Goal: Task Accomplishment & Management: Complete application form

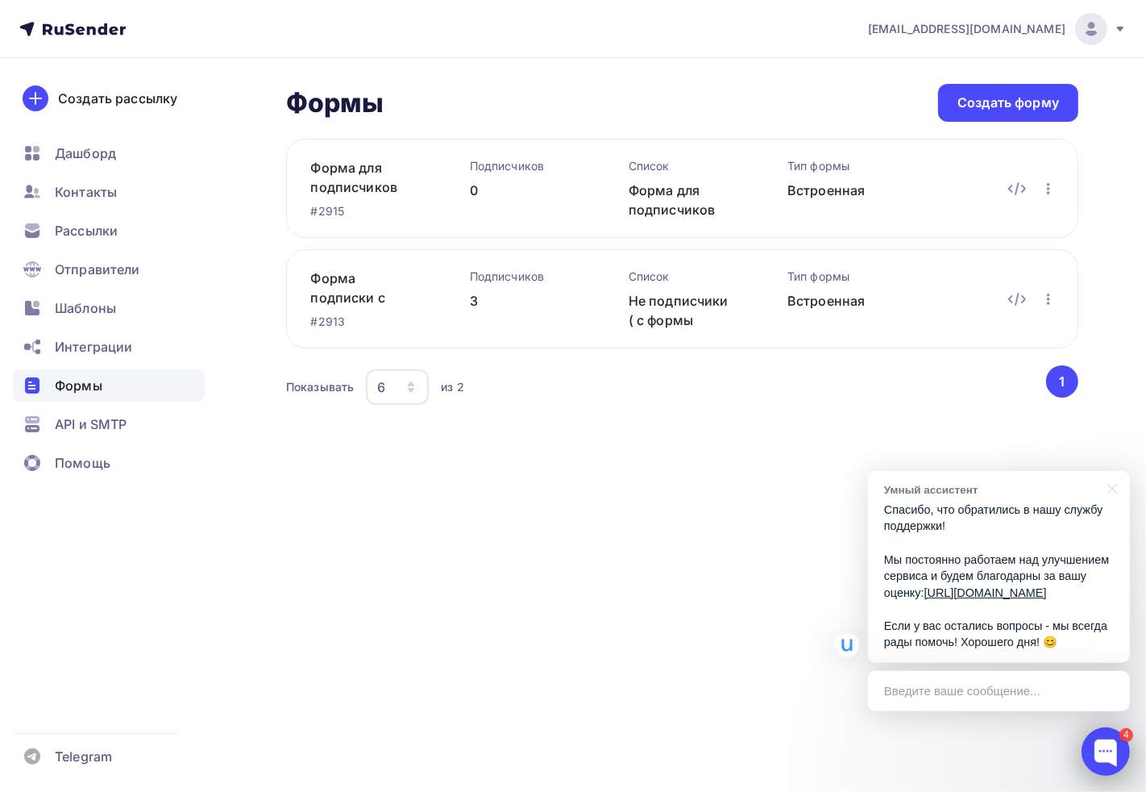
click at [1119, 738] on div at bounding box center [1106, 751] width 48 height 48
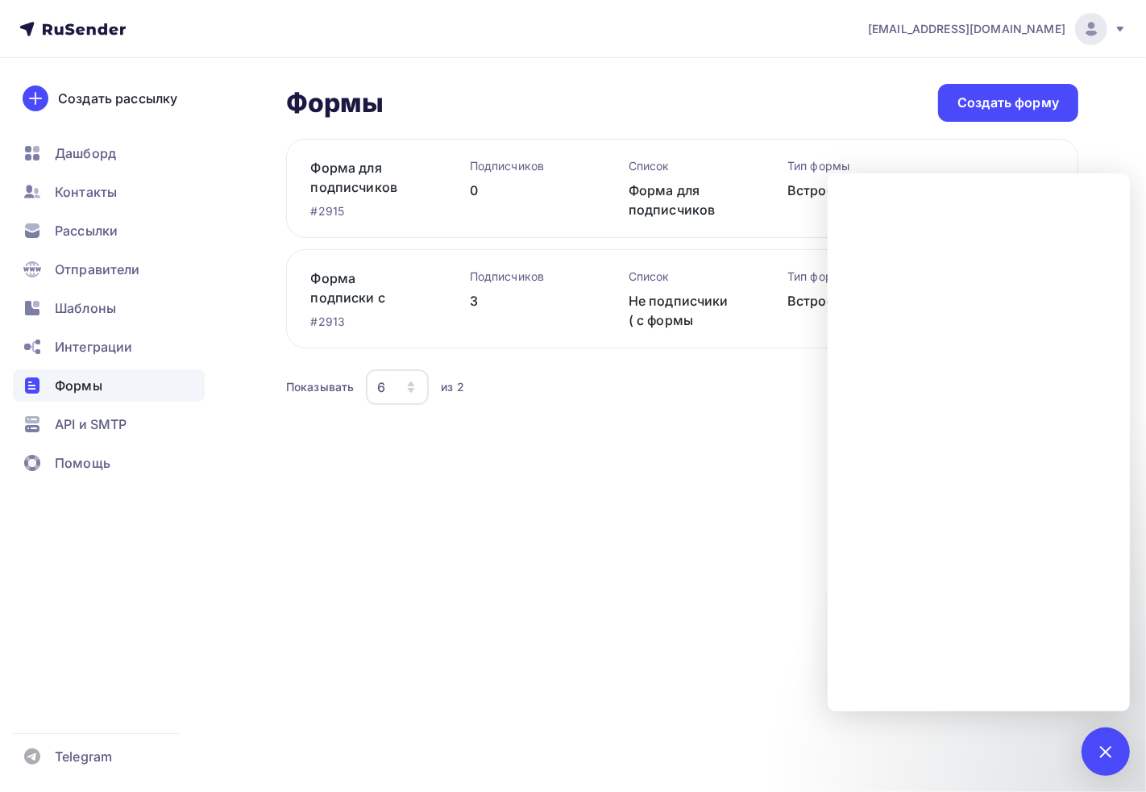
drag, startPoint x: 1111, startPoint y: 758, endPoint x: 786, endPoint y: 779, distance: 325.6
click at [1111, 756] on div "4" at bounding box center [1106, 751] width 48 height 48
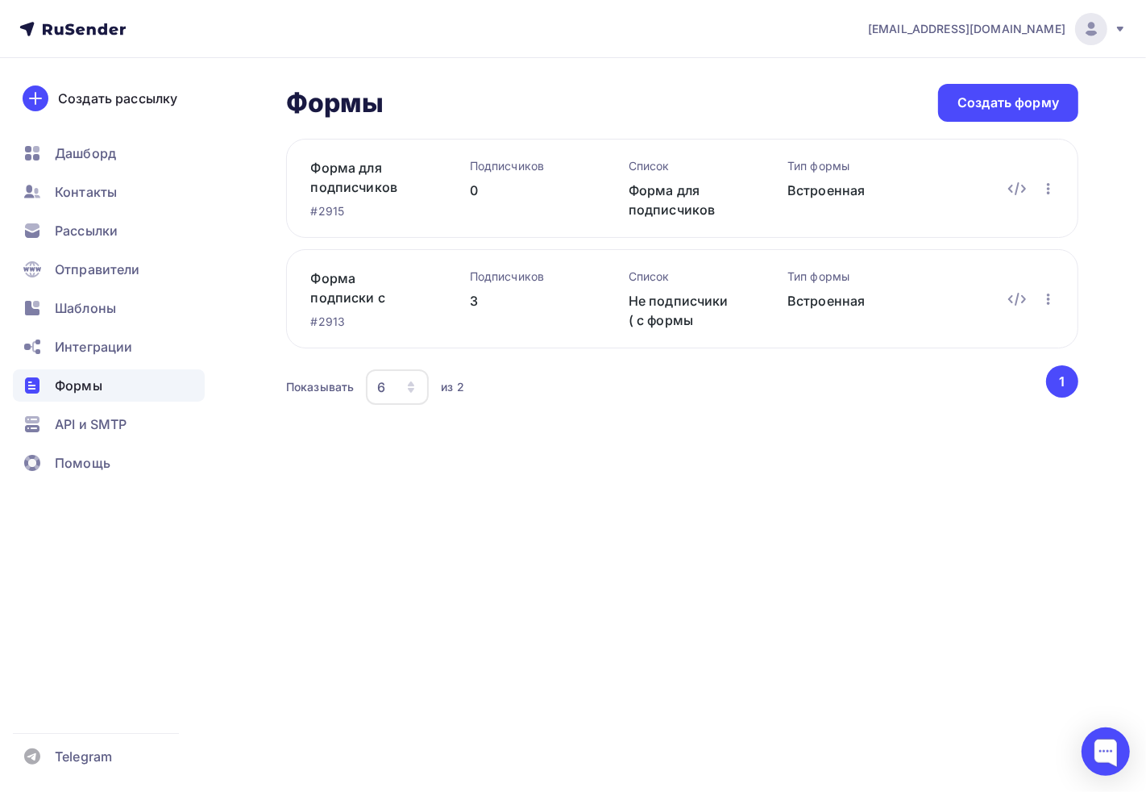
click at [1118, 28] on icon at bounding box center [1120, 29] width 6 height 5
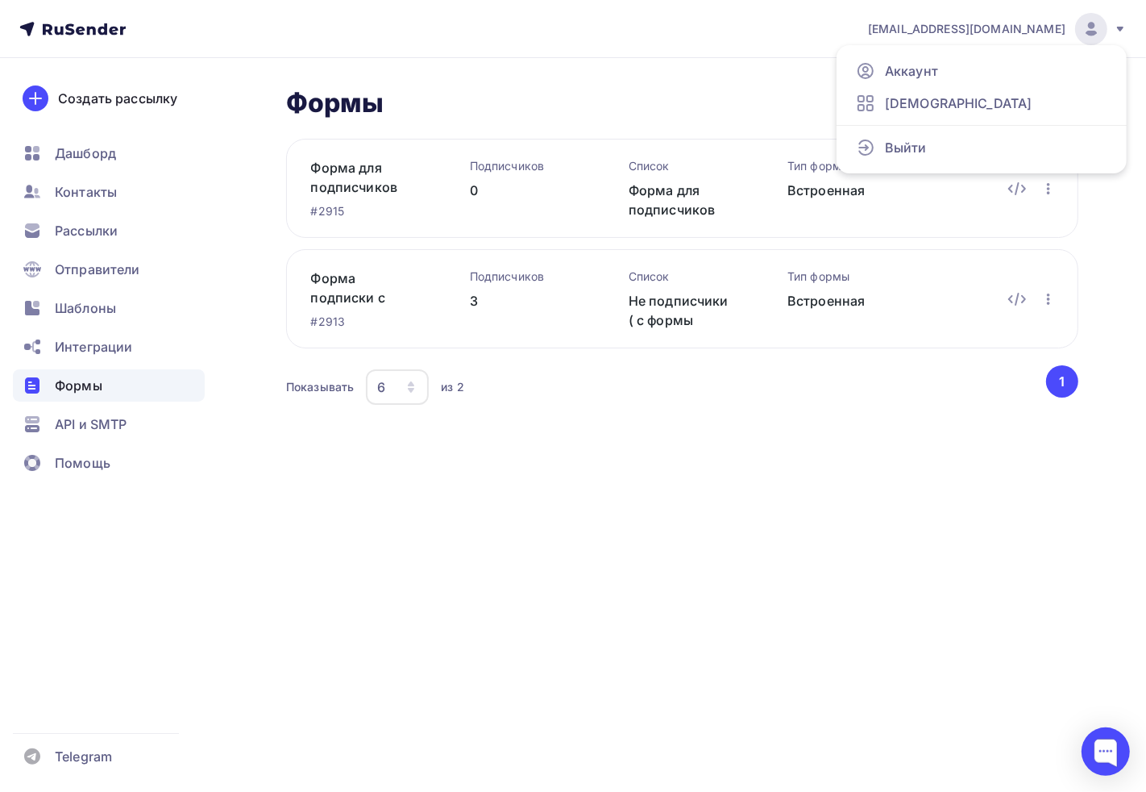
click at [1118, 28] on icon at bounding box center [1120, 29] width 6 height 5
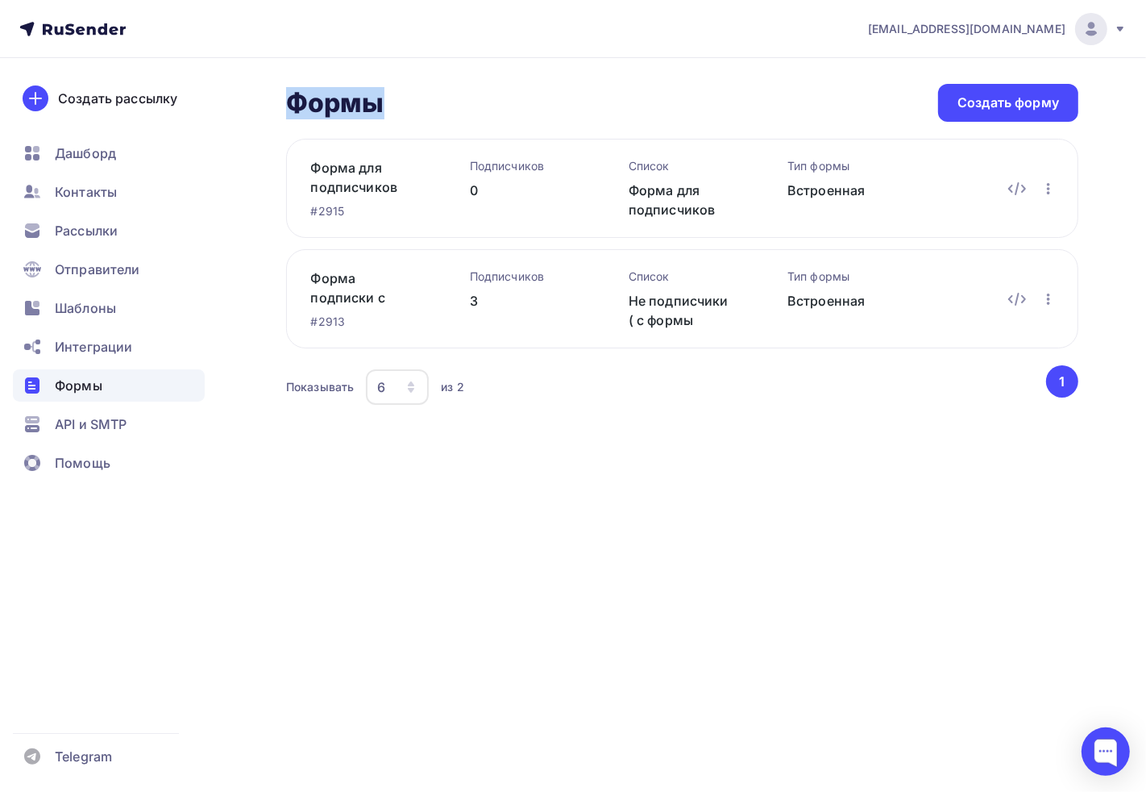
drag, startPoint x: 422, startPoint y: 97, endPoint x: 263, endPoint y: 106, distance: 159.1
click at [263, 106] on div "Формы Формы Создать форму Форма для подписчиков для подтверждентя #2915 Подписч…" at bounding box center [573, 265] width 1146 height 415
click at [297, 101] on h2 "Формы" at bounding box center [335, 103] width 98 height 32
click at [298, 101] on h2 "Формы" at bounding box center [335, 103] width 98 height 32
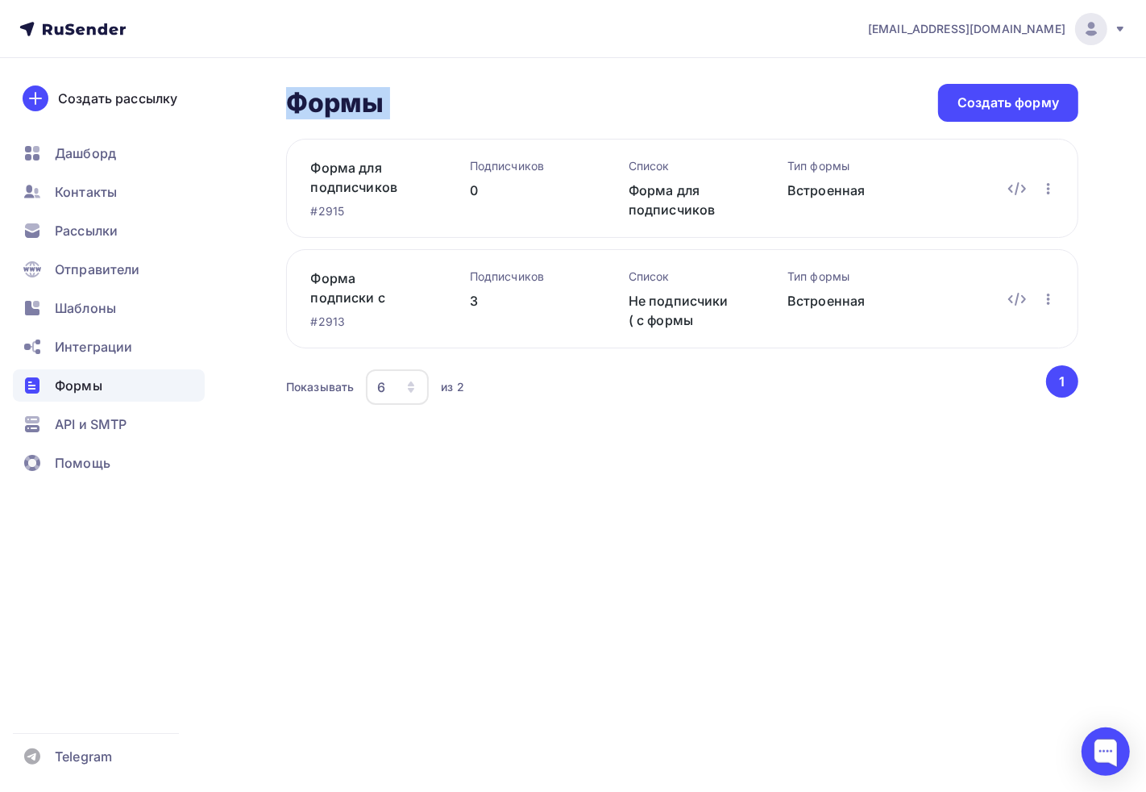
click at [298, 101] on h2 "Формы" at bounding box center [335, 103] width 98 height 32
click at [266, 101] on div "Формы Формы Создать форму Форма для подписчиков для подтверждентя #2915 Подписч…" at bounding box center [573, 265] width 1146 height 415
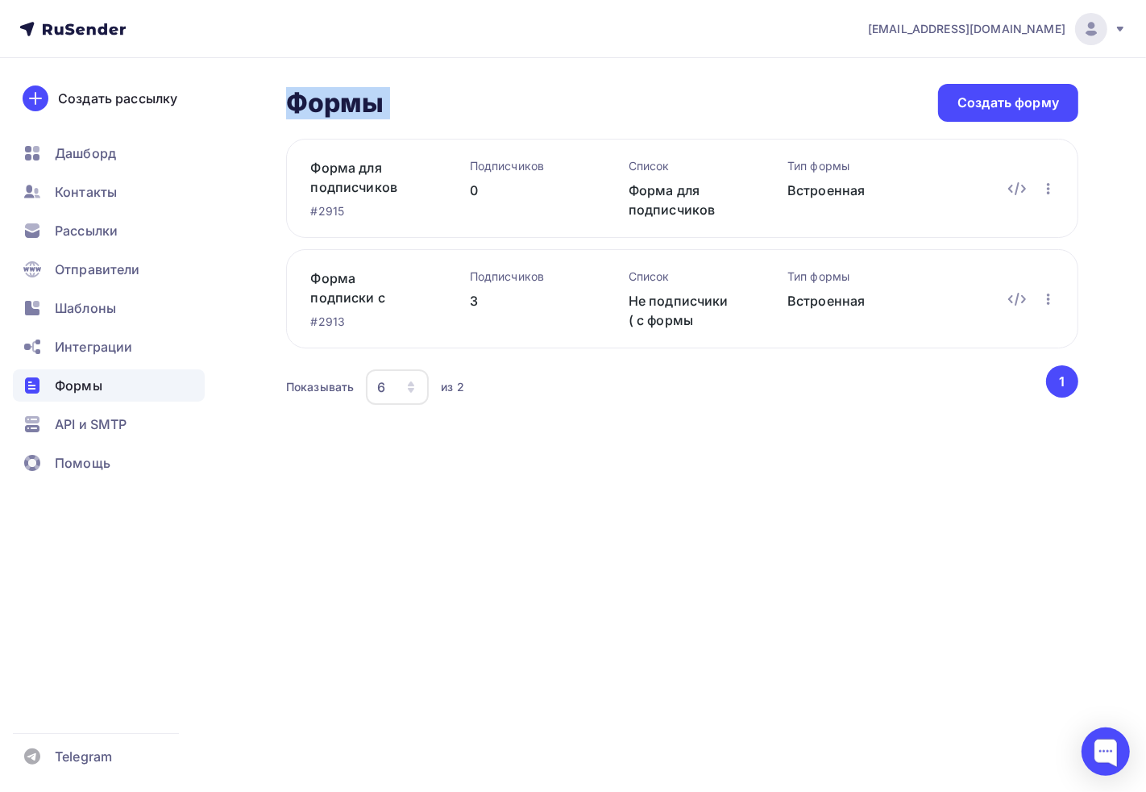
drag, startPoint x: 264, startPoint y: 100, endPoint x: 421, endPoint y: 106, distance: 156.5
click at [421, 106] on div "Формы Формы Создать форму Форма для подписчиков для подтверждентя #2915 Подписч…" at bounding box center [573, 265] width 1146 height 415
click at [343, 101] on h2 "Формы" at bounding box center [335, 103] width 98 height 32
drag, startPoint x: 314, startPoint y: 102, endPoint x: 294, endPoint y: 106, distance: 20.6
click at [294, 106] on h2 "Формы" at bounding box center [335, 103] width 98 height 32
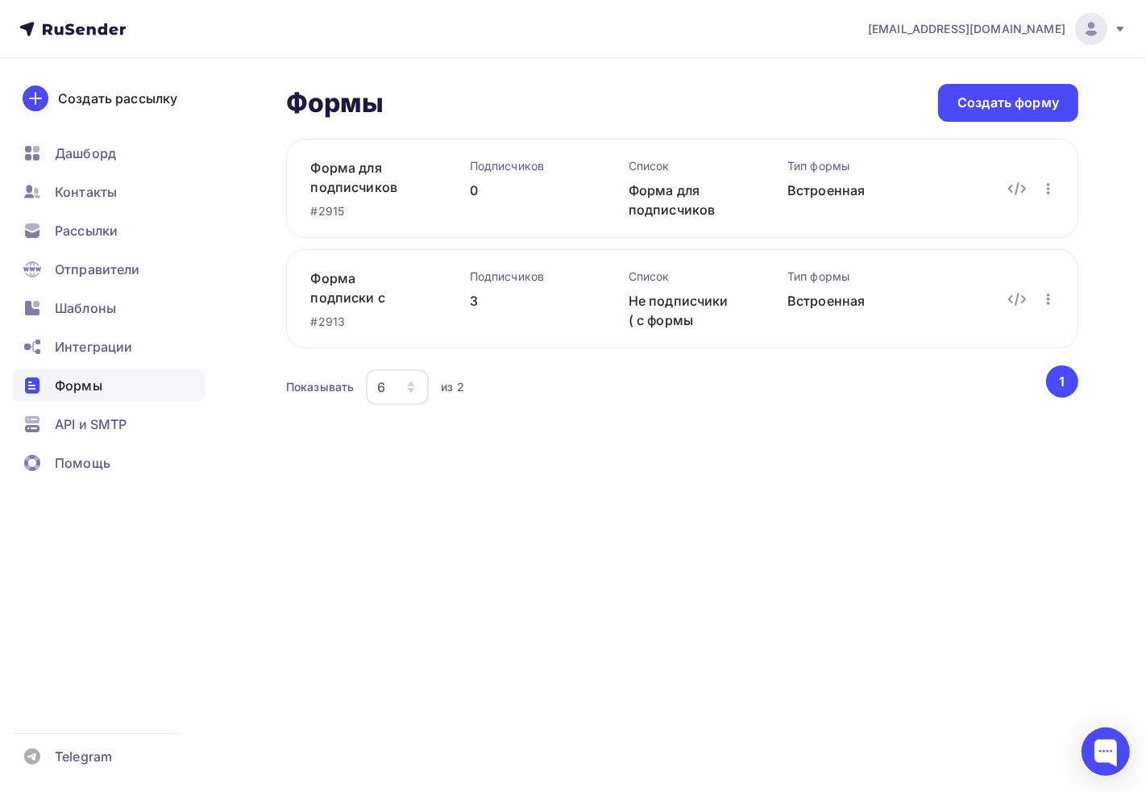
click at [393, 106] on div "Формы Формы Создать форму" at bounding box center [682, 103] width 792 height 38
drag, startPoint x: 392, startPoint y: 106, endPoint x: 206, endPoint y: 114, distance: 186.4
click at [206, 114] on div "[EMAIL_ADDRESS][DOMAIN_NAME] Аккаунт Тарифы Выйти Создать рассылку [GEOGRAPHIC_…" at bounding box center [573, 236] width 1146 height 473
click at [301, 95] on h2 "Формы" at bounding box center [335, 103] width 98 height 32
drag, startPoint x: 285, startPoint y: 93, endPoint x: 494, endPoint y: 93, distance: 209.6
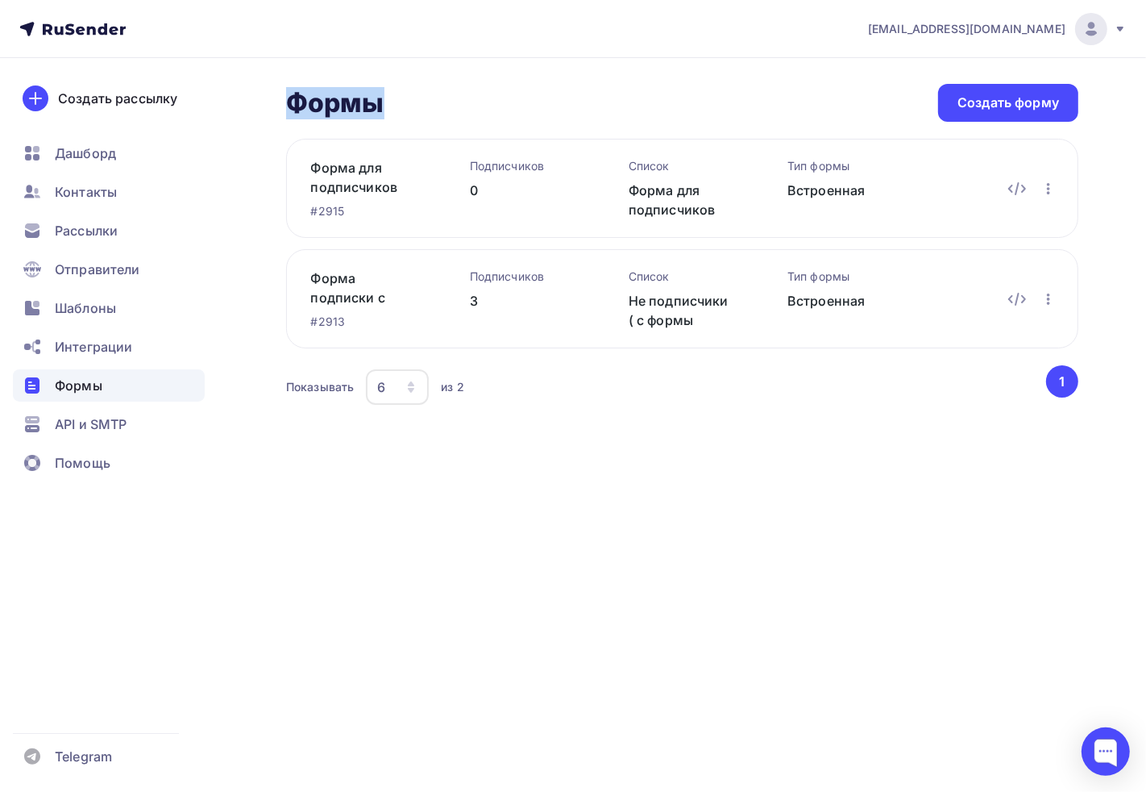
click at [494, 93] on div "Формы Формы Создать форму Форма для подписчиков для подтверждентя #2915 Подписч…" at bounding box center [573, 265] width 1146 height 415
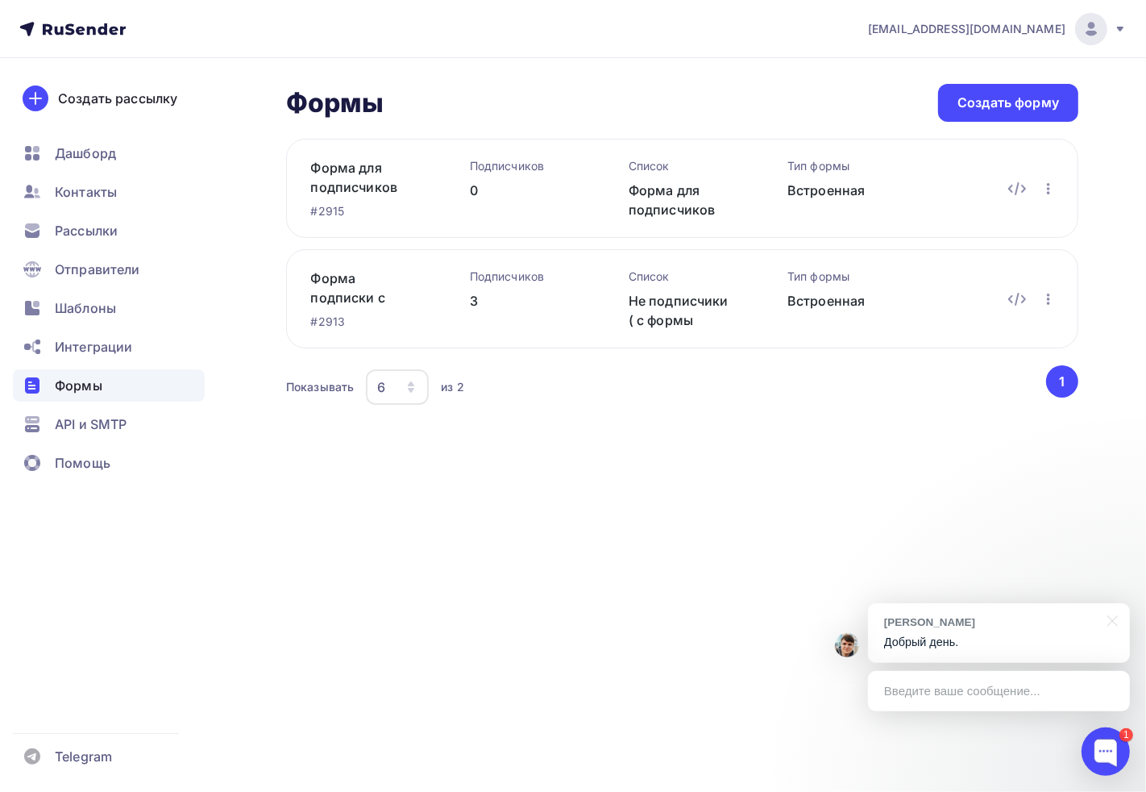
click at [947, 643] on p "Добрый день." at bounding box center [999, 642] width 230 height 17
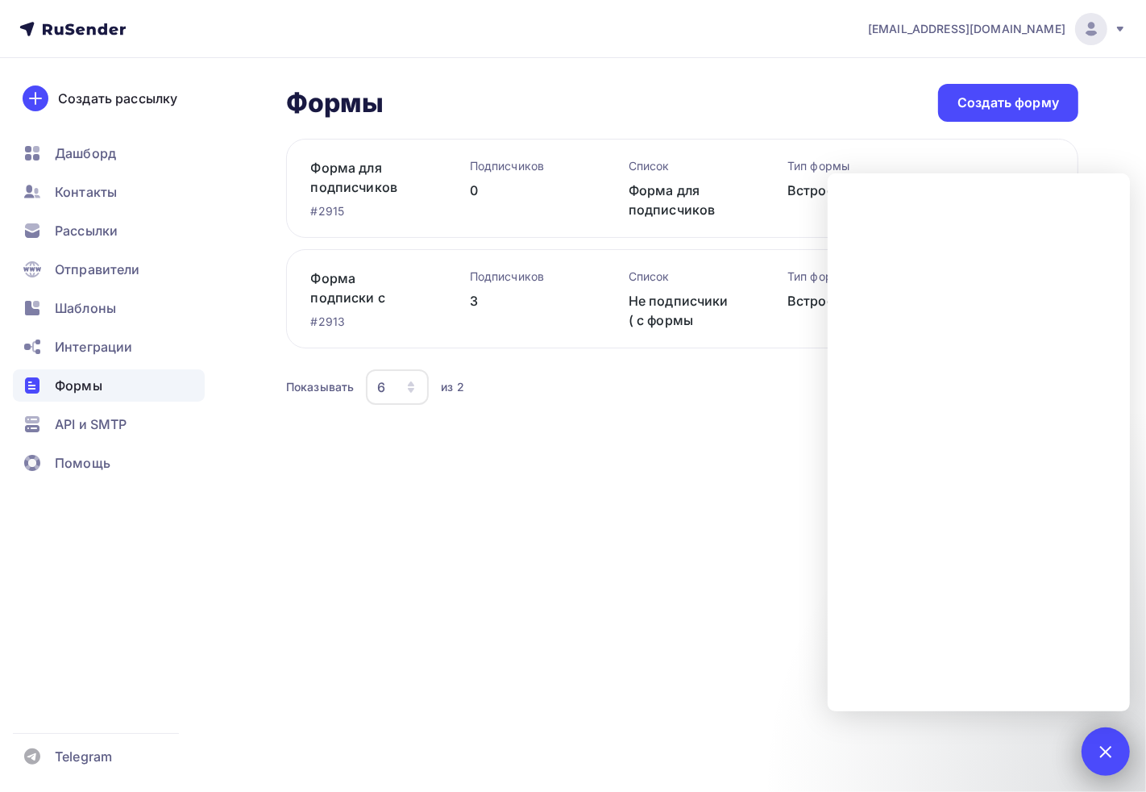
click at [1093, 742] on div "1" at bounding box center [1106, 751] width 48 height 48
